Goal: Check status: Check status

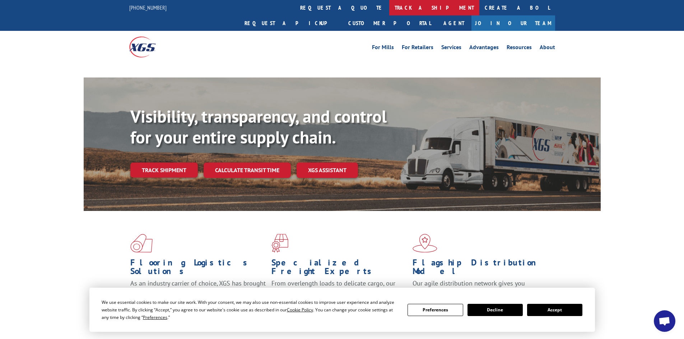
click at [389, 5] on link "track a shipment" at bounding box center [434, 7] width 90 height 15
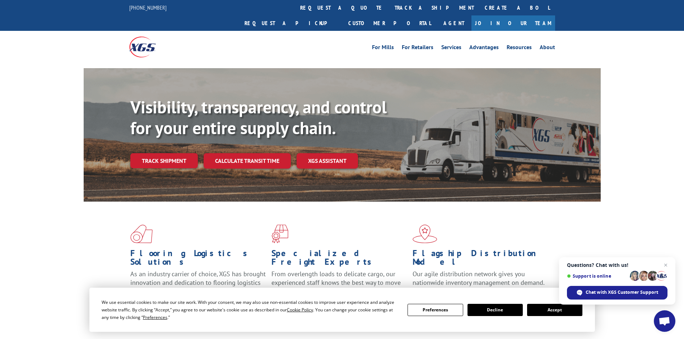
click at [169, 154] on div "Visibility, transparency, and control for your entire supply chain. Track shipm…" at bounding box center [365, 147] width 470 height 100
click at [169, 153] on link "Track shipment" at bounding box center [163, 160] width 67 height 15
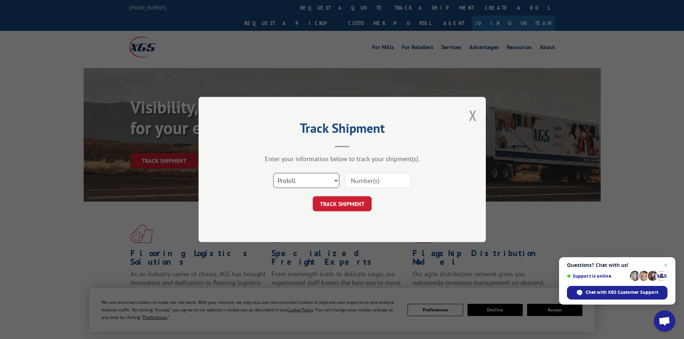
click at [310, 182] on select "Select category... Probill BOL PO" at bounding box center [306, 180] width 66 height 15
select select "bol"
click at [273, 173] on select "Select category... Probill BOL PO" at bounding box center [306, 180] width 66 height 15
click at [380, 184] on input at bounding box center [378, 180] width 66 height 15
paste input "5544909"
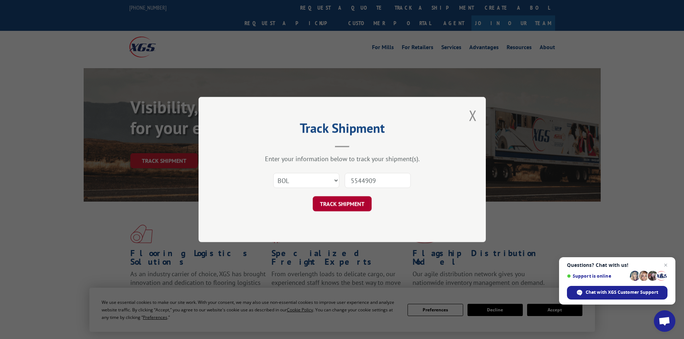
type input "5544909"
click at [349, 202] on button "TRACK SHIPMENT" at bounding box center [342, 203] width 59 height 15
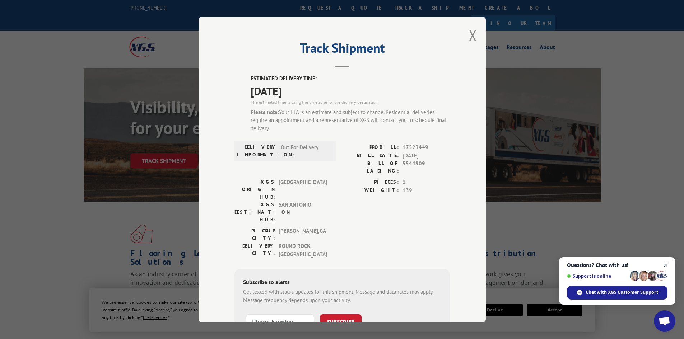
click at [665, 262] on span "Close chat" at bounding box center [665, 265] width 9 height 9
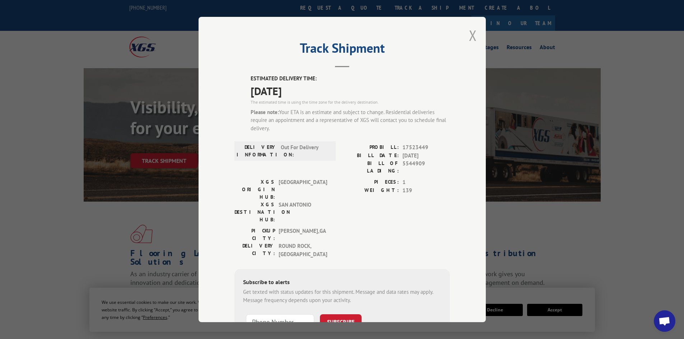
click at [469, 36] on button "Close modal" at bounding box center [473, 35] width 8 height 19
